Goal: Find specific page/section: Find specific page/section

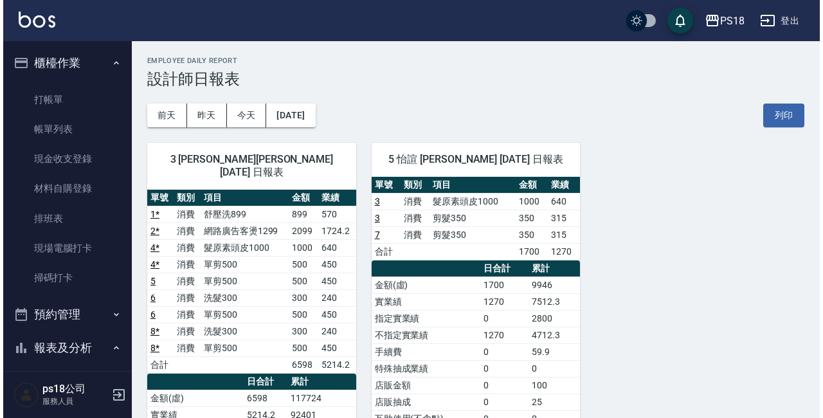
scroll to position [321, 0]
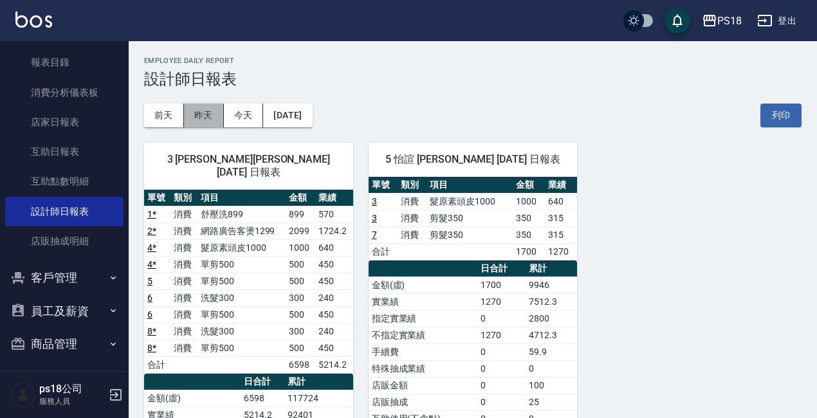
click at [197, 122] on button "昨天" at bounding box center [204, 116] width 40 height 24
click at [197, 116] on button "昨天" at bounding box center [204, 116] width 40 height 24
click at [167, 111] on button "前天" at bounding box center [164, 116] width 40 height 24
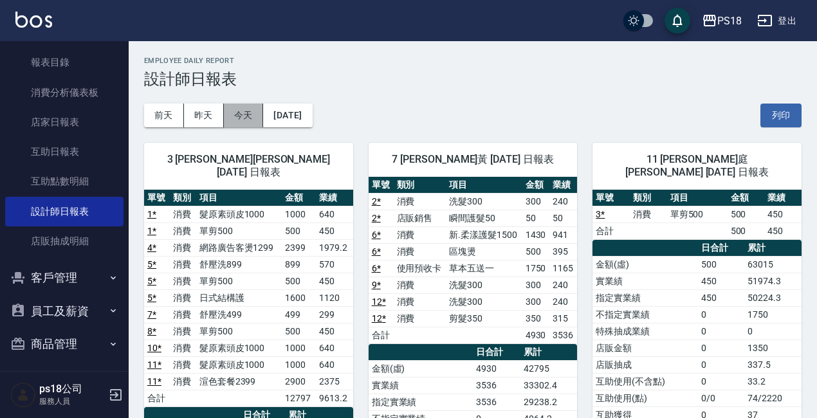
click at [235, 114] on button "今天" at bounding box center [244, 116] width 40 height 24
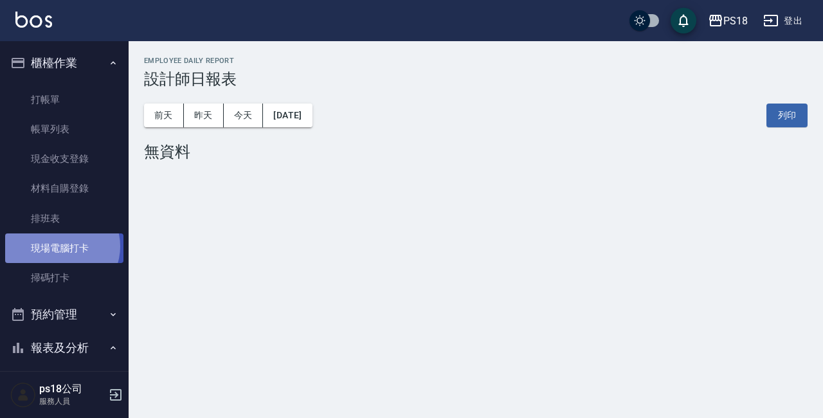
click at [61, 246] on link "現場電腦打卡" at bounding box center [64, 248] width 118 height 30
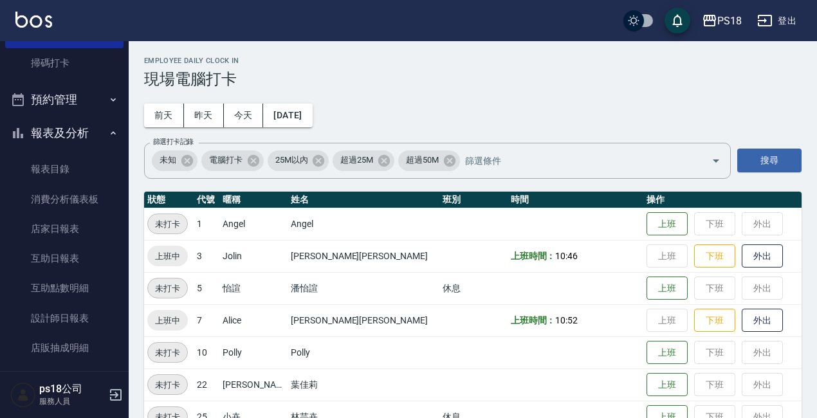
scroll to position [321, 0]
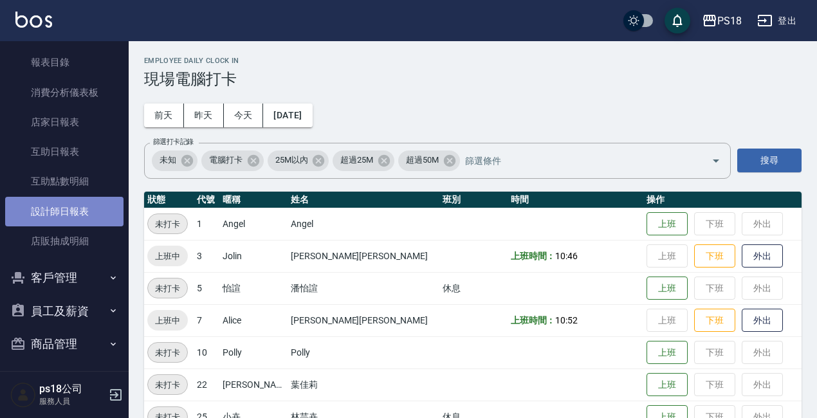
click at [77, 210] on link "設計師日報表" at bounding box center [64, 212] width 118 height 30
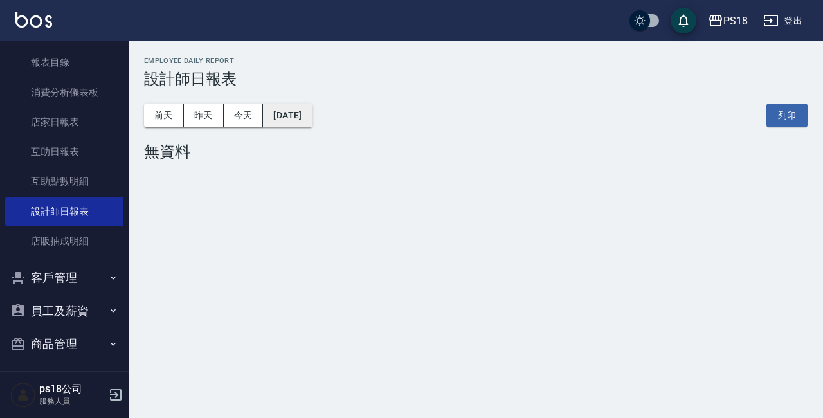
click at [312, 121] on button "[DATE]" at bounding box center [287, 116] width 49 height 24
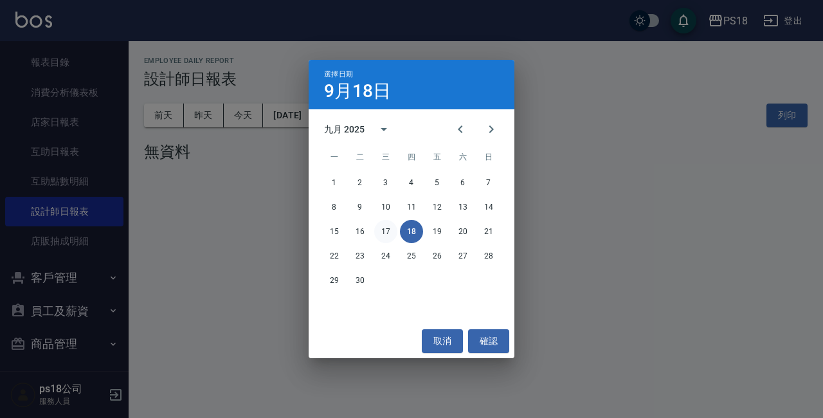
click at [390, 234] on button "17" at bounding box center [385, 231] width 23 height 23
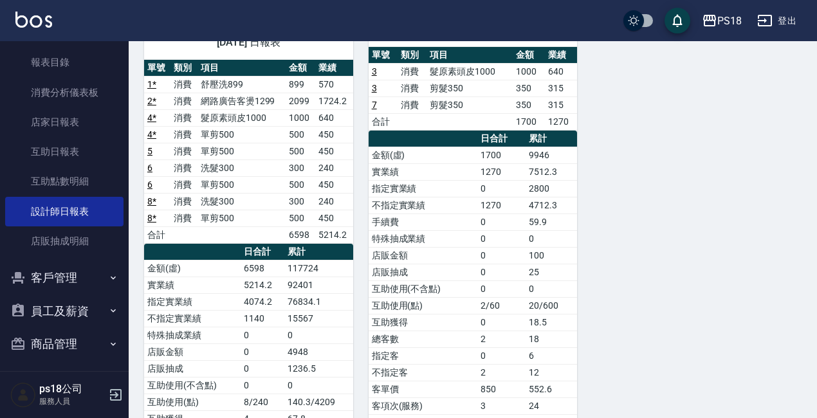
scroll to position [129, 0]
